Goal: Find specific page/section: Find specific page/section

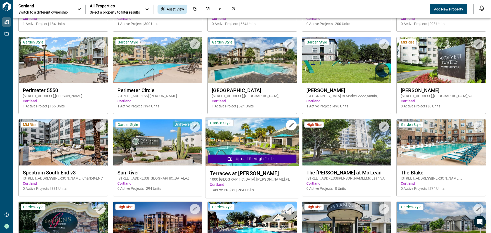
scroll to position [1151, 0]
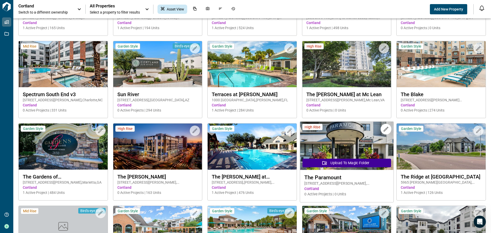
click at [331, 180] on span "The Paramount" at bounding box center [346, 177] width 85 height 6
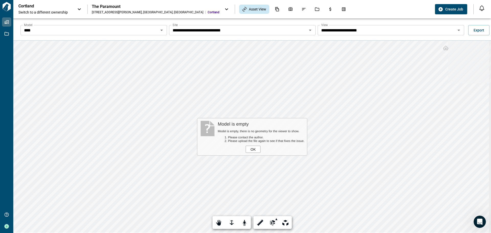
click at [255, 149] on div "OK" at bounding box center [253, 149] width 15 height 7
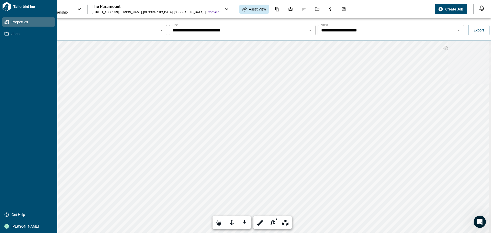
click at [14, 21] on span "Properties" at bounding box center [29, 21] width 41 height 5
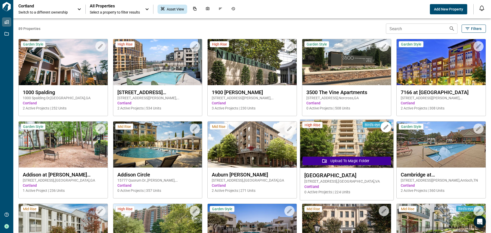
click at [332, 156] on img at bounding box center [346, 144] width 93 height 48
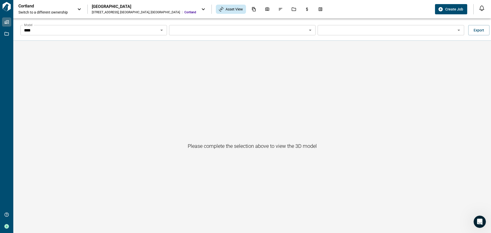
click at [157, 32] on input "Model" at bounding box center [89, 30] width 135 height 7
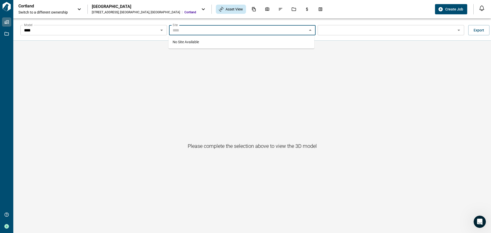
click at [136, 49] on div "Please complete the selection above to view the 3D model" at bounding box center [252, 146] width 478 height 211
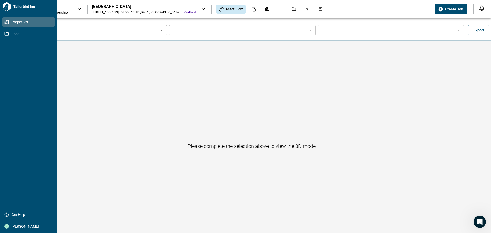
click at [7, 20] on icon at bounding box center [6, 22] width 5 height 5
